Goal: Complete application form

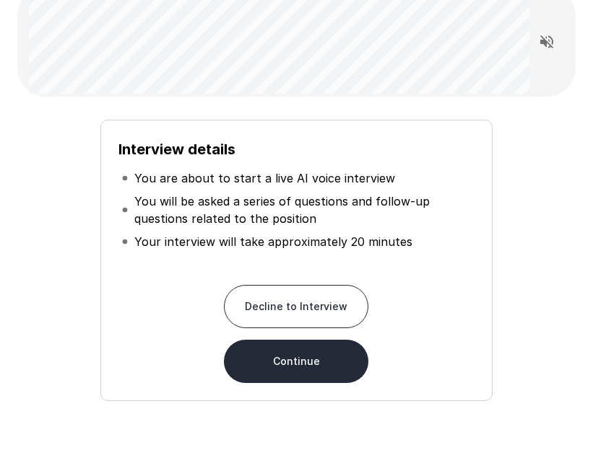
scroll to position [122, 0]
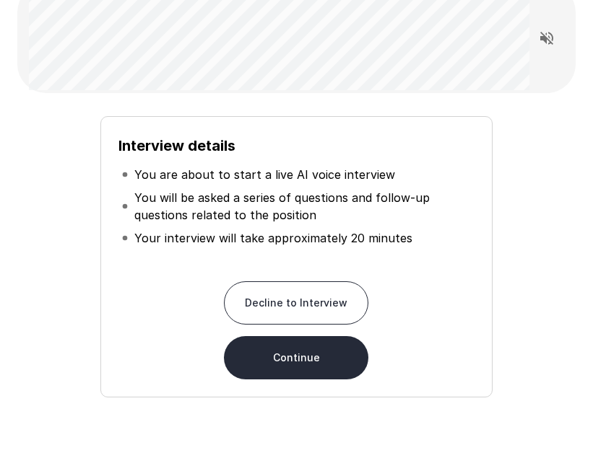
click at [319, 354] on button "Continue" at bounding box center [296, 357] width 144 height 43
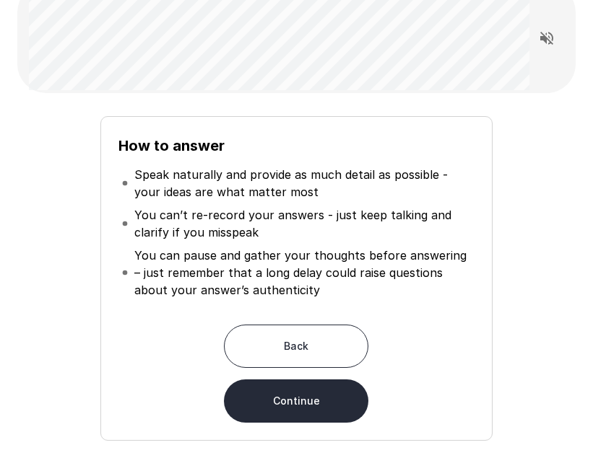
drag, startPoint x: 160, startPoint y: 383, endPoint x: 185, endPoint y: 378, distance: 25.1
click at [174, 378] on div "Back Continue" at bounding box center [295, 374] width 355 height 98
click at [349, 399] on button "Continue" at bounding box center [296, 401] width 144 height 43
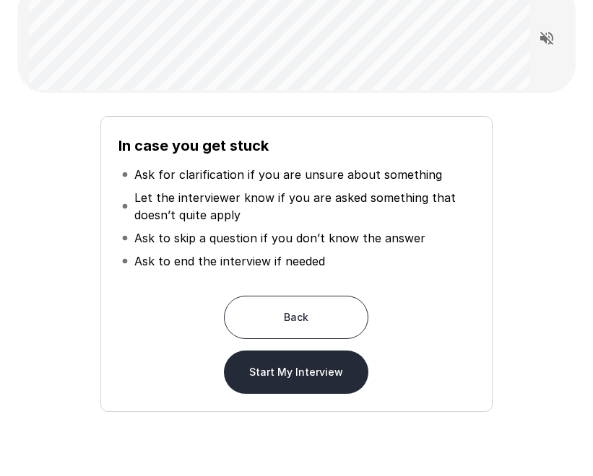
click at [344, 375] on button "Start My Interview" at bounding box center [296, 372] width 144 height 43
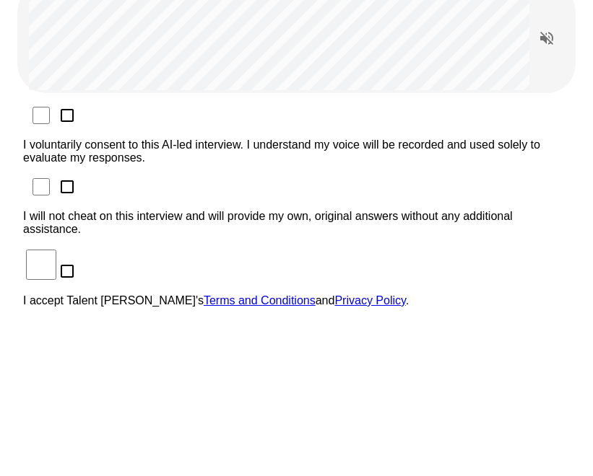
click at [238, 139] on p "I voluntarily consent to this AI-led interview. I understand my voice will be r…" at bounding box center [296, 152] width 546 height 26
click at [233, 136] on div "I voluntarily consent to this AI-led interview. I understand my voice will be r…" at bounding box center [296, 212] width 546 height 214
click at [229, 210] on p "I will not cheat on this interview and will provide my own, original answers wi…" at bounding box center [296, 223] width 546 height 26
click at [128, 295] on p "I accept Talent Llama's Terms and Conditions and Privacy Policy ." at bounding box center [296, 301] width 546 height 13
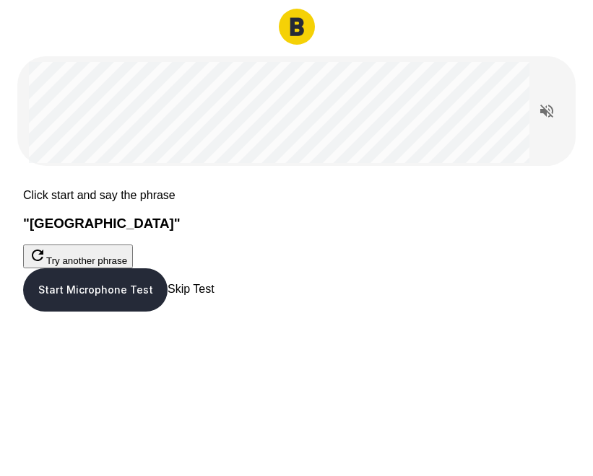
click at [167, 312] on button "Start Microphone Test" at bounding box center [95, 290] width 144 height 43
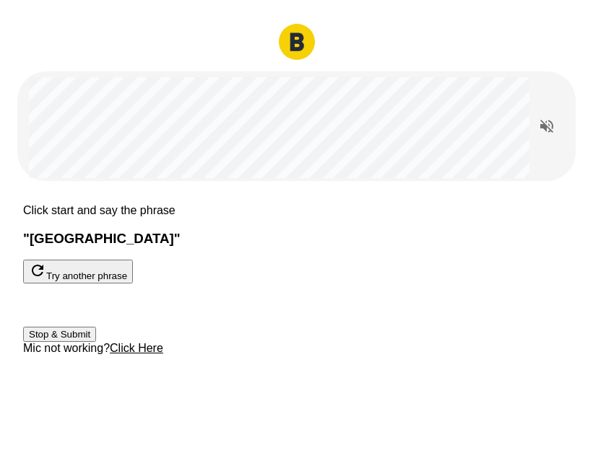
click at [96, 342] on button "Stop & Submit" at bounding box center [59, 334] width 73 height 15
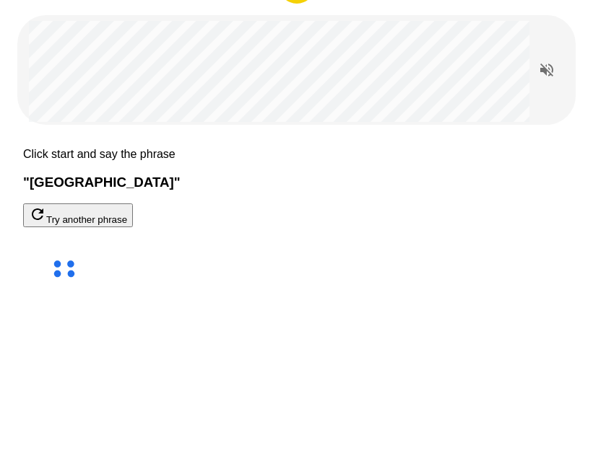
scroll to position [83, 0]
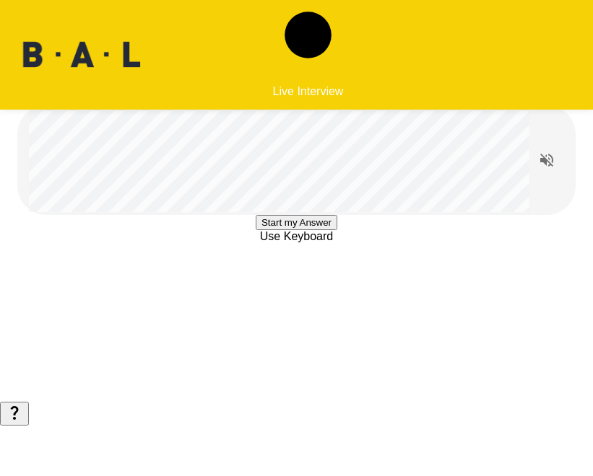
scroll to position [17, 0]
click at [546, 152] on icon "Read questions aloud" at bounding box center [546, 160] width 17 height 17
click at [337, 230] on button "Start my Answer" at bounding box center [297, 222] width 82 height 15
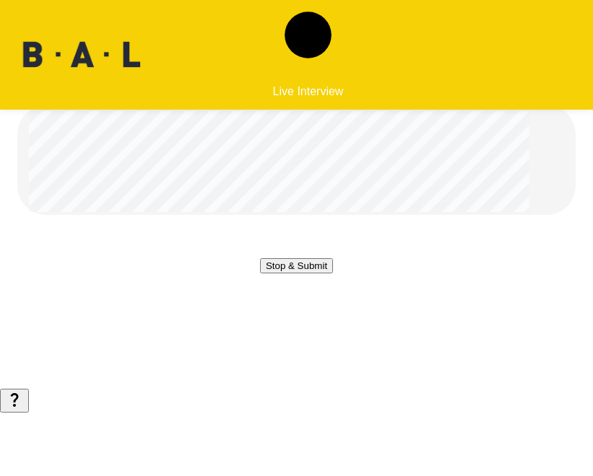
click at [333, 274] on button "Stop & Submit" at bounding box center [296, 265] width 73 height 15
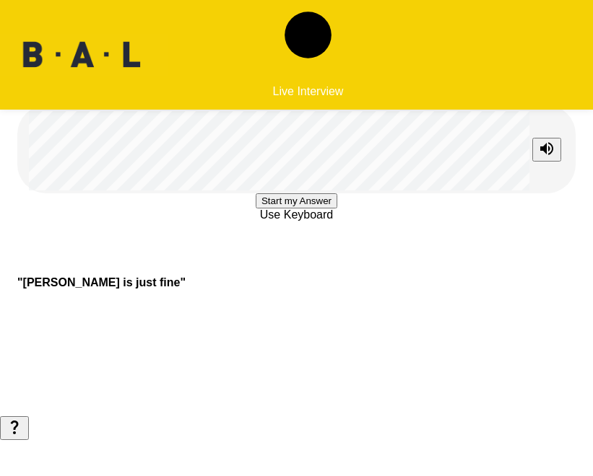
click at [337, 209] on button "Start my Answer" at bounding box center [297, 200] width 82 height 15
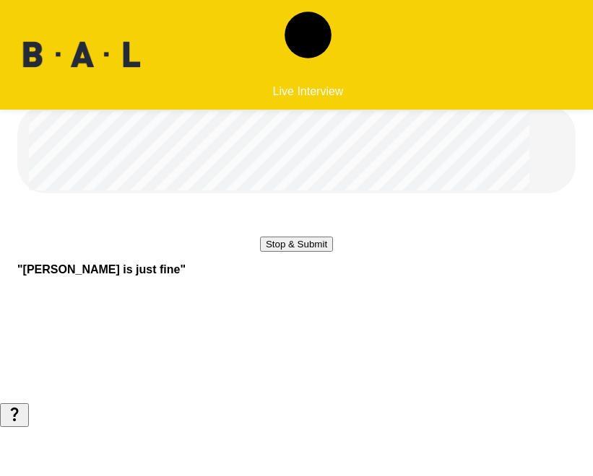
click at [333, 252] on button "Stop & Submit" at bounding box center [296, 244] width 73 height 15
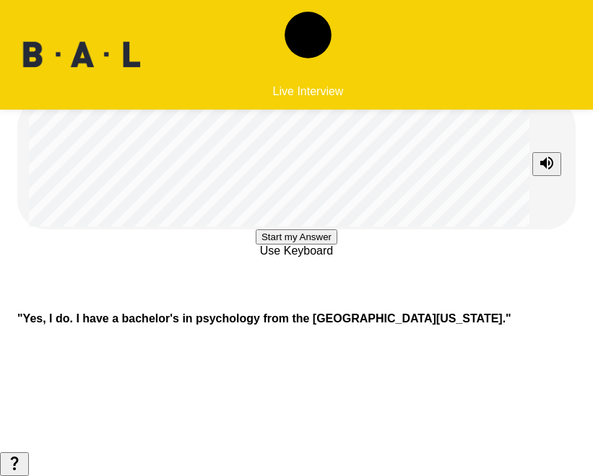
click at [331, 245] on button "Start my Answer" at bounding box center [297, 237] width 82 height 15
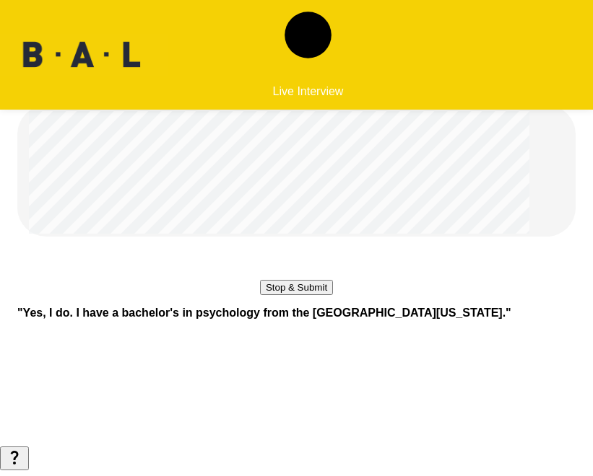
click at [331, 295] on button "Stop & Submit" at bounding box center [296, 287] width 73 height 15
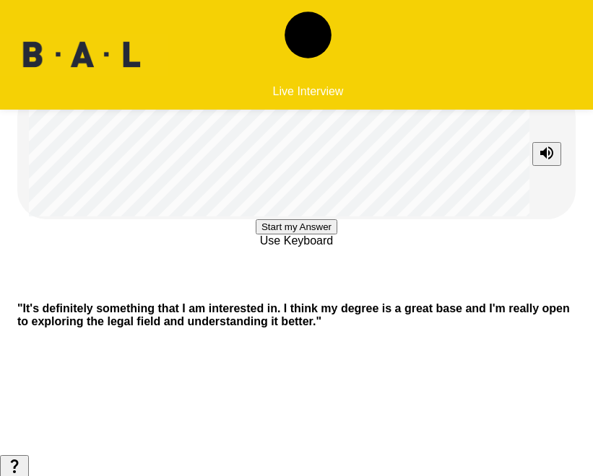
click at [331, 235] on button "Start my Answer" at bounding box center [297, 226] width 82 height 15
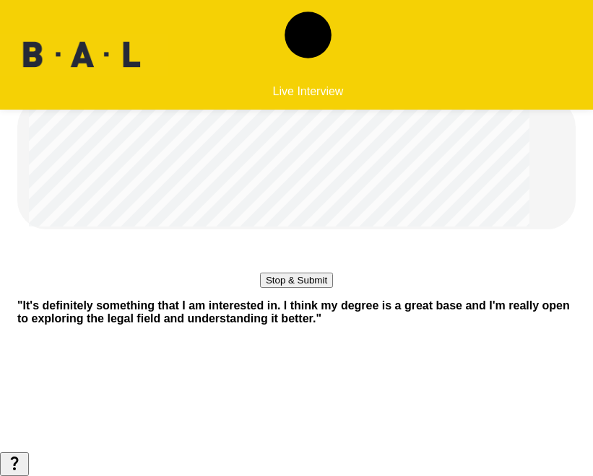
click at [331, 288] on button "Stop & Submit" at bounding box center [296, 280] width 73 height 15
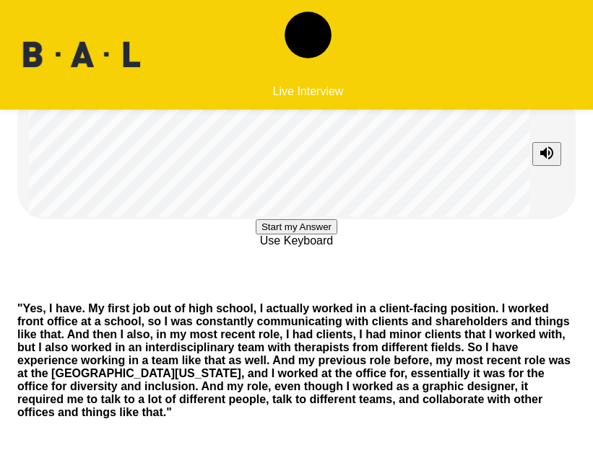
click at [331, 235] on button "Start my Answer" at bounding box center [297, 226] width 82 height 15
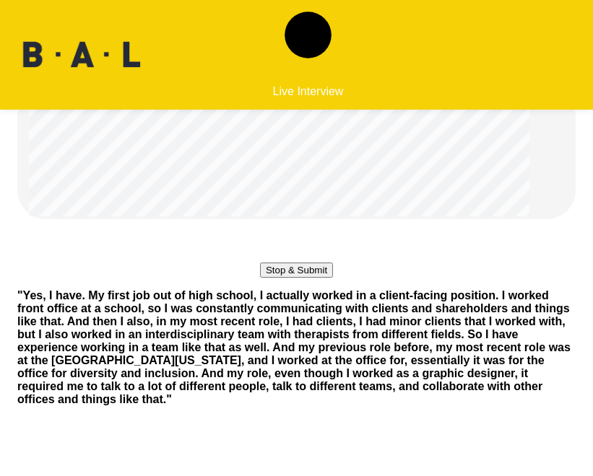
click at [331, 278] on button "Stop & Submit" at bounding box center [296, 270] width 73 height 15
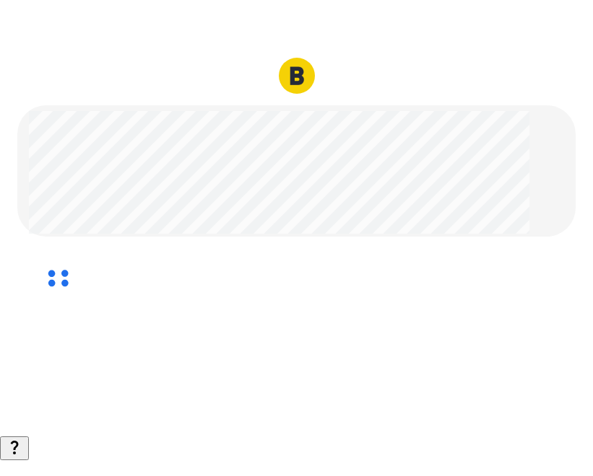
scroll to position [71, 0]
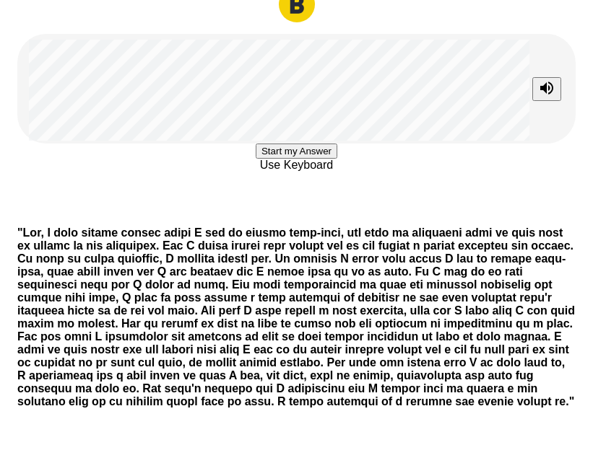
click at [337, 159] on button "Start my Answer" at bounding box center [297, 151] width 82 height 15
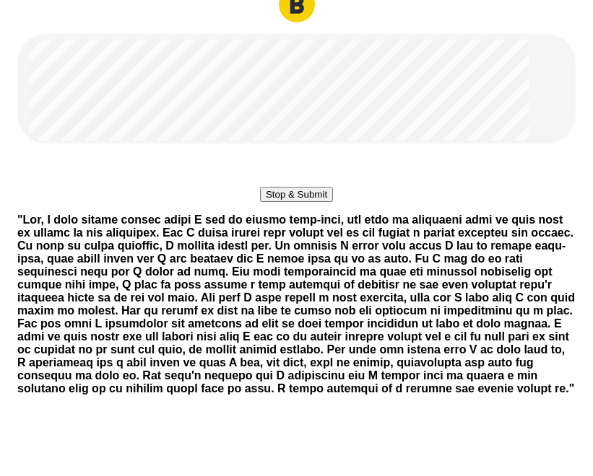
click at [333, 202] on button "Stop & Submit" at bounding box center [296, 194] width 73 height 15
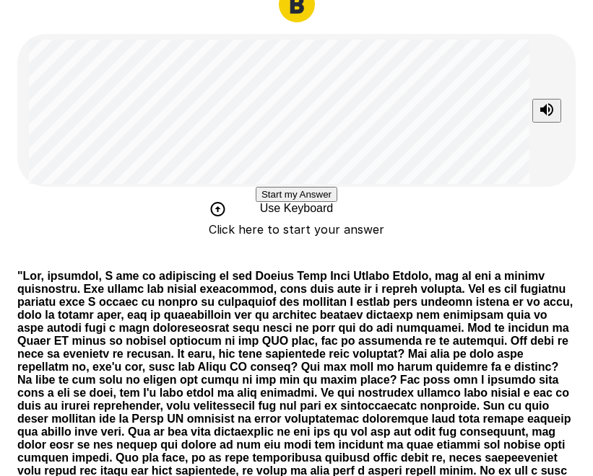
click at [289, 202] on button "Start my Answer" at bounding box center [297, 194] width 82 height 15
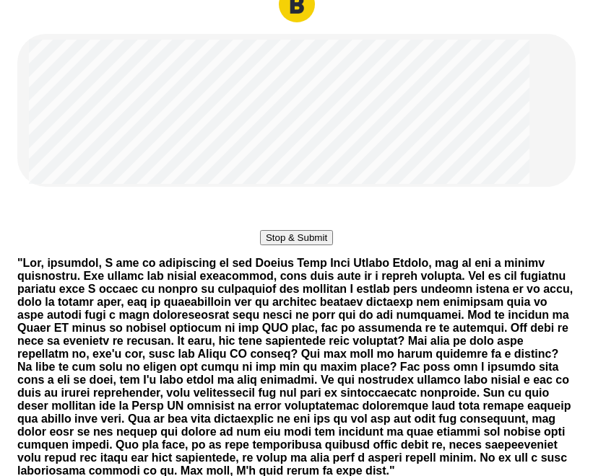
click at [333, 245] on button "Stop & Submit" at bounding box center [296, 237] width 73 height 15
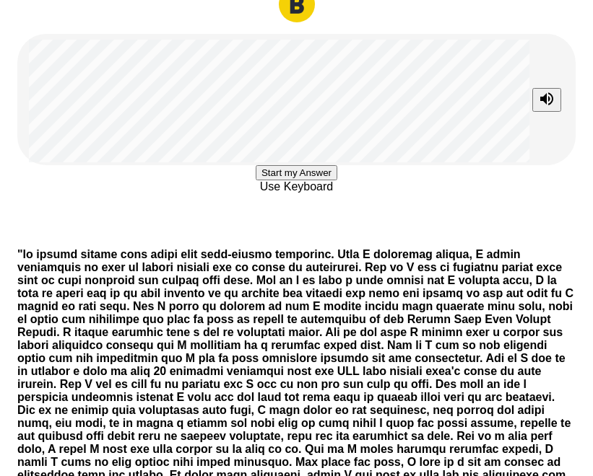
click at [326, 180] on button "Start my Answer" at bounding box center [297, 172] width 82 height 15
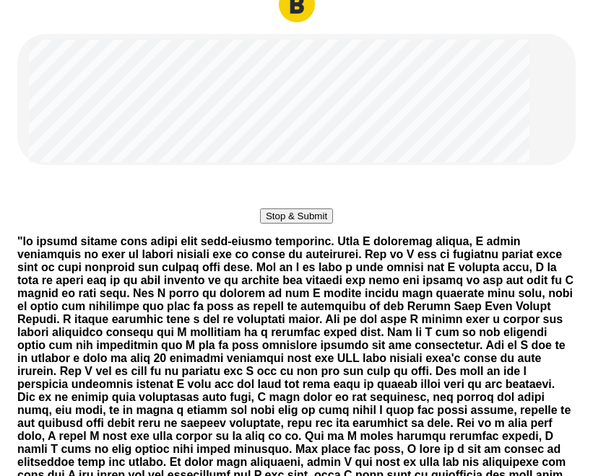
click at [333, 224] on button "Stop & Submit" at bounding box center [296, 216] width 73 height 15
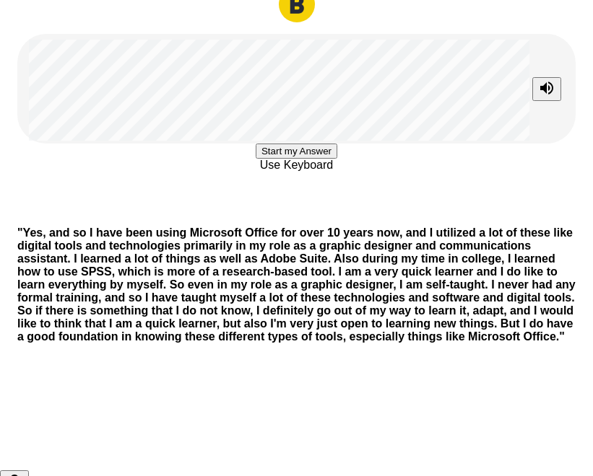
click at [337, 159] on button "Start my Answer" at bounding box center [297, 151] width 82 height 15
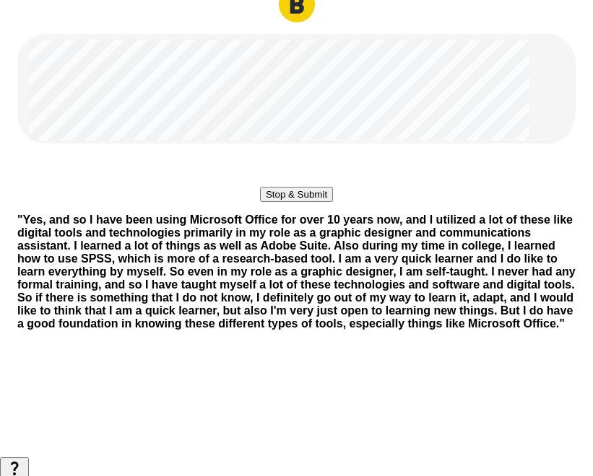
click at [333, 202] on button "Stop & Submit" at bounding box center [296, 194] width 73 height 15
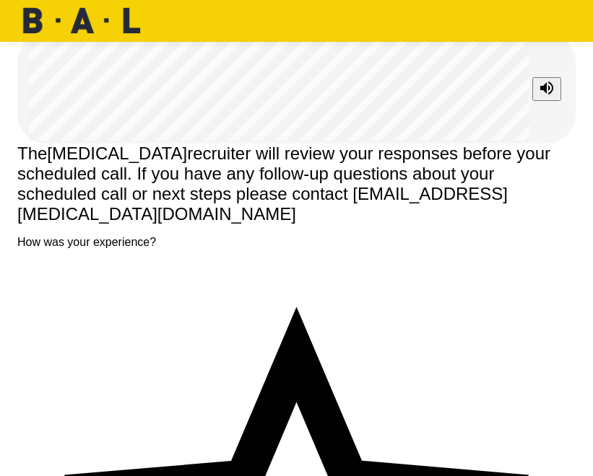
scroll to position [33, 0]
